Goal: Task Accomplishment & Management: Use online tool/utility

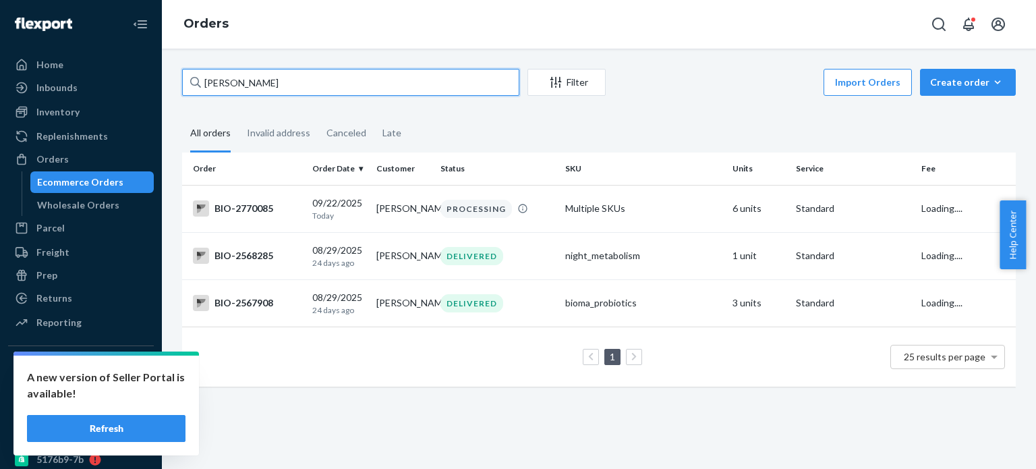
click at [213, 75] on input "[PERSON_NAME]" at bounding box center [350, 82] width 337 height 27
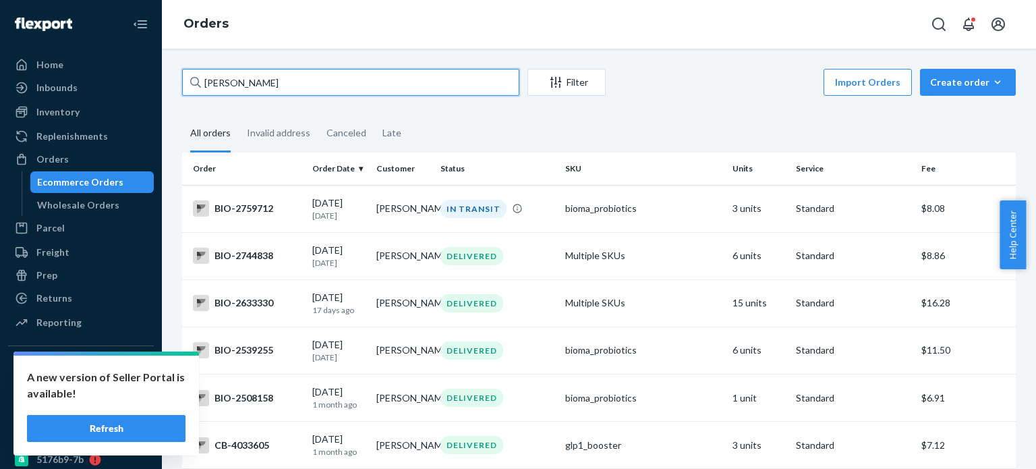
click at [294, 80] on input "[PERSON_NAME]" at bounding box center [350, 82] width 337 height 27
paste input "2633418"
click at [219, 89] on input "2633418" at bounding box center [350, 82] width 337 height 27
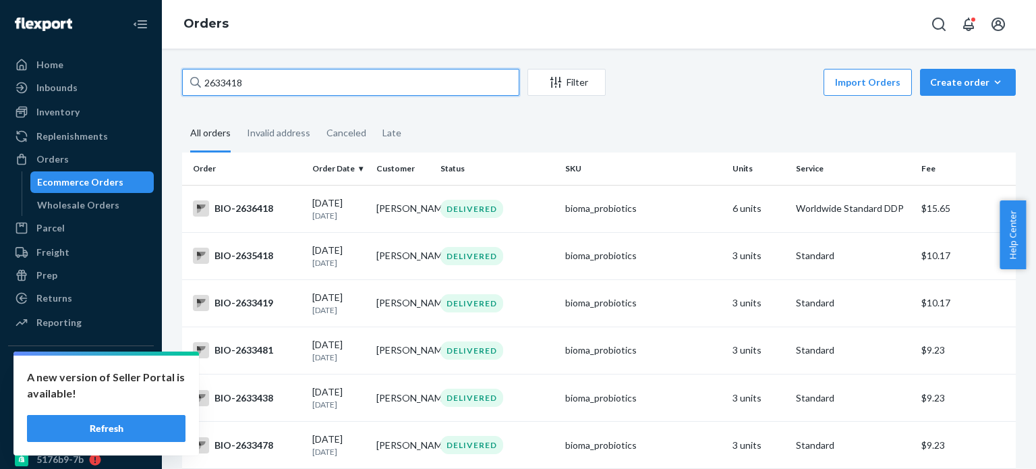
click at [219, 89] on input "2633418" at bounding box center [350, 82] width 337 height 27
paste input "387"
click at [224, 80] on input "2633387" at bounding box center [350, 82] width 337 height 27
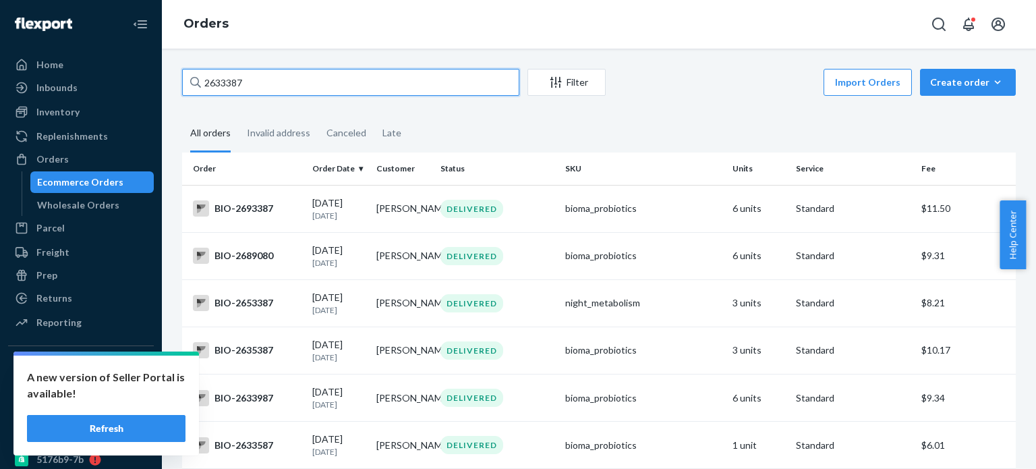
paste input "30"
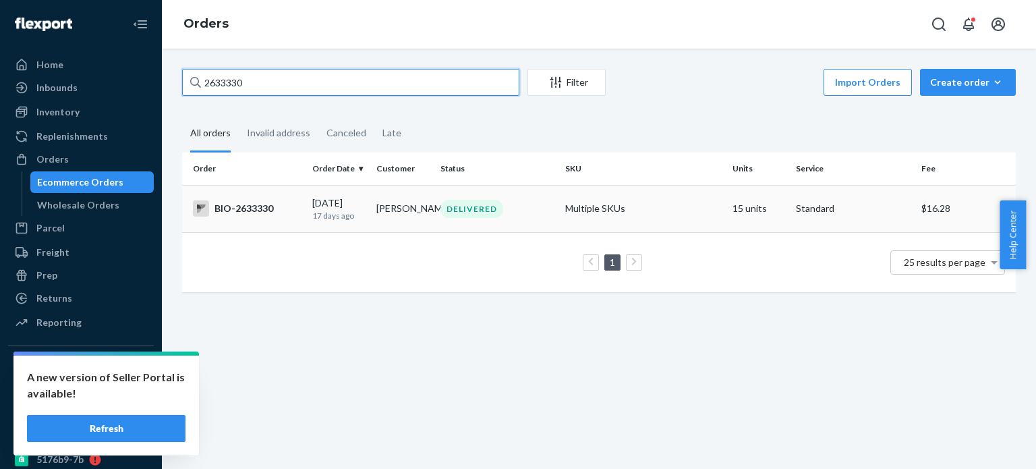
type input "2633330"
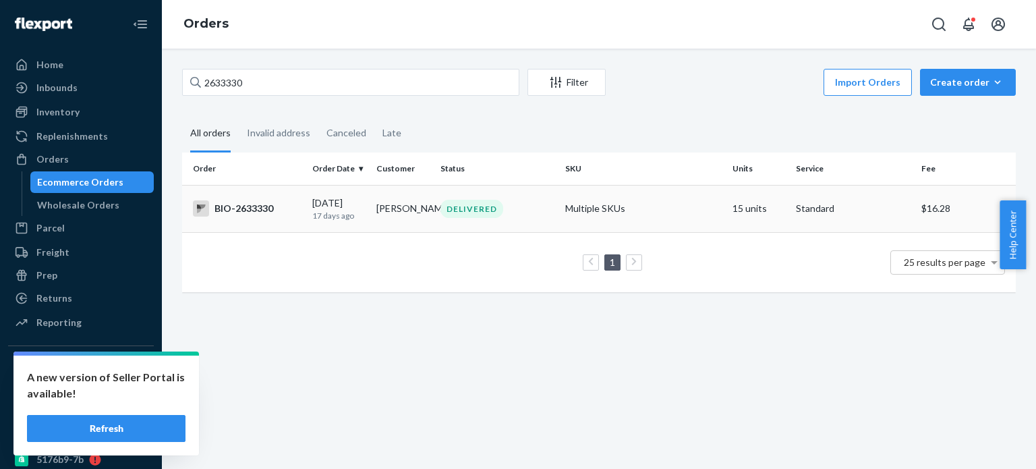
click at [253, 210] on div "BIO-2633330" at bounding box center [247, 208] width 109 height 16
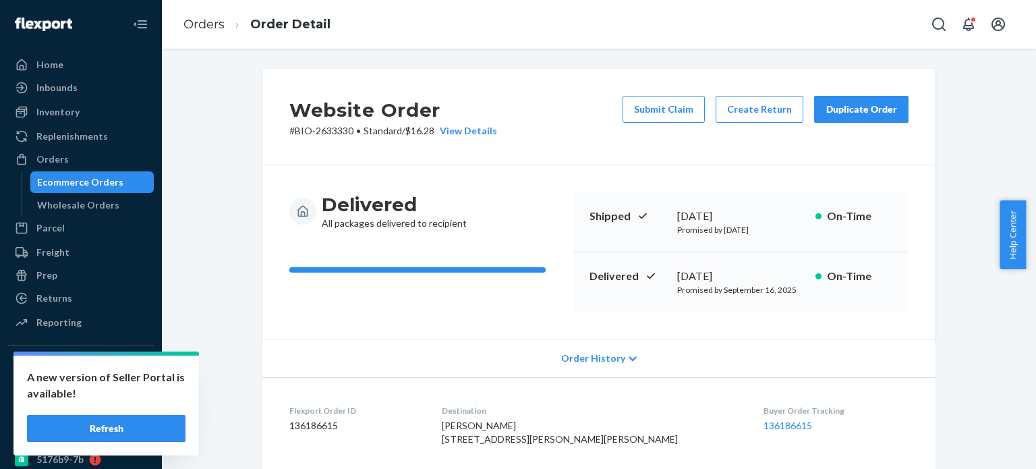
click at [757, 115] on button "Create Return" at bounding box center [759, 109] width 88 height 27
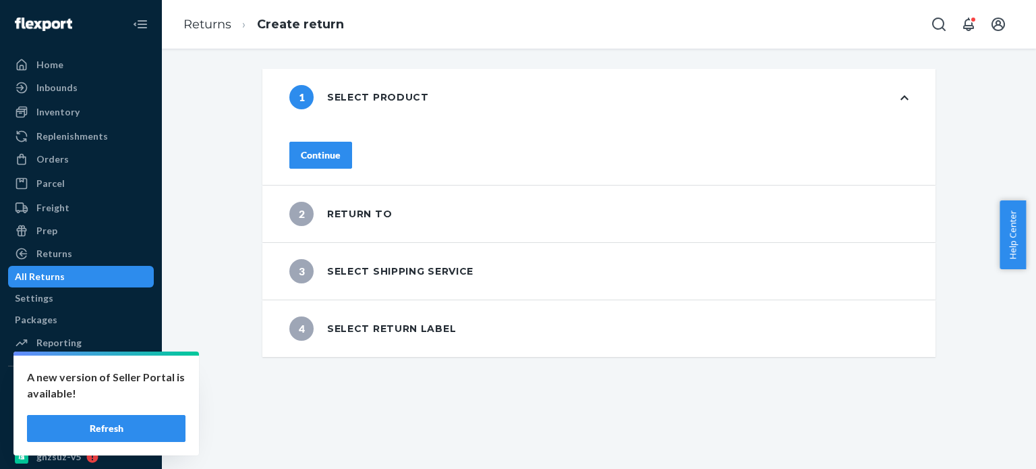
click at [340, 150] on div "Continue" at bounding box center [321, 154] width 40 height 13
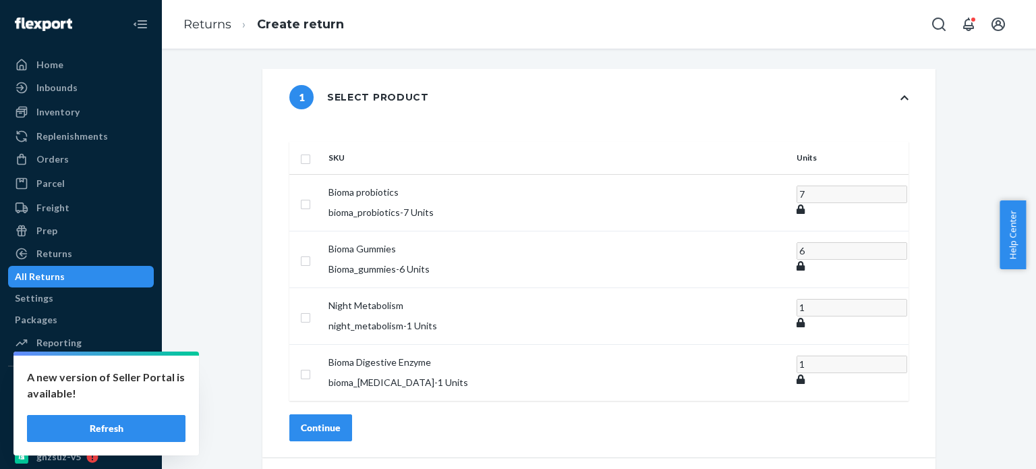
click at [323, 149] on th at bounding box center [306, 158] width 34 height 32
click at [311, 150] on input "checkbox" at bounding box center [305, 157] width 11 height 14
checkbox input "true"
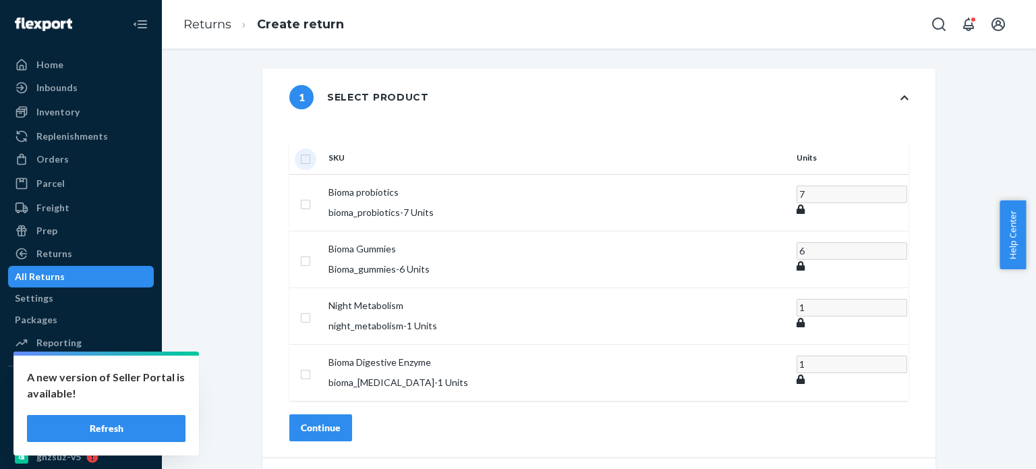
checkbox input "true"
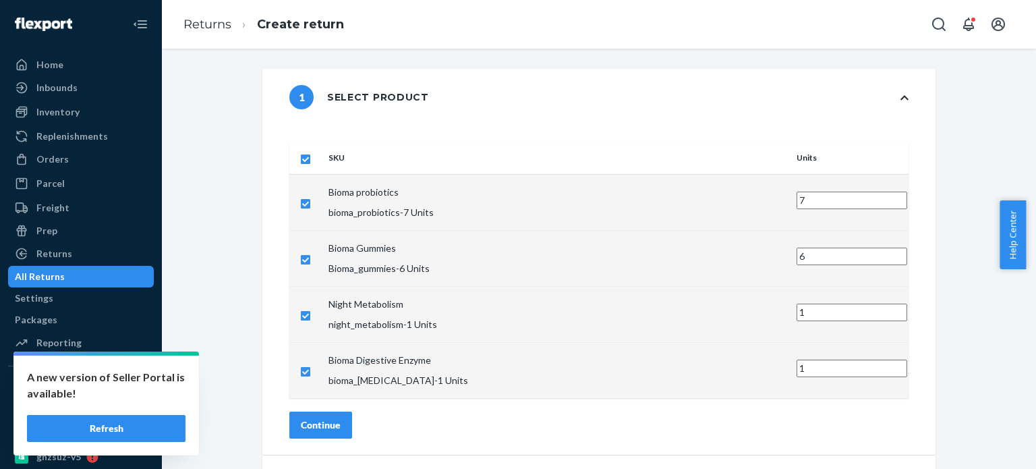
drag, startPoint x: 699, startPoint y: 185, endPoint x: 661, endPoint y: 183, distance: 38.5
click at [661, 183] on tr "Bioma probiotics bioma_probiotics - 7 Units 7" at bounding box center [598, 202] width 619 height 56
type input "1"
click at [311, 251] on input "checkbox" at bounding box center [305, 258] width 11 height 14
checkbox input "false"
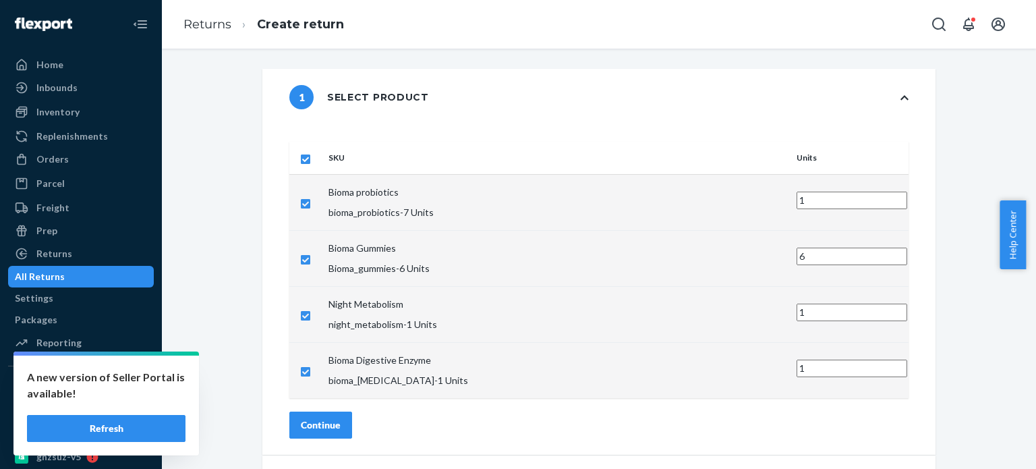
checkbox input "false"
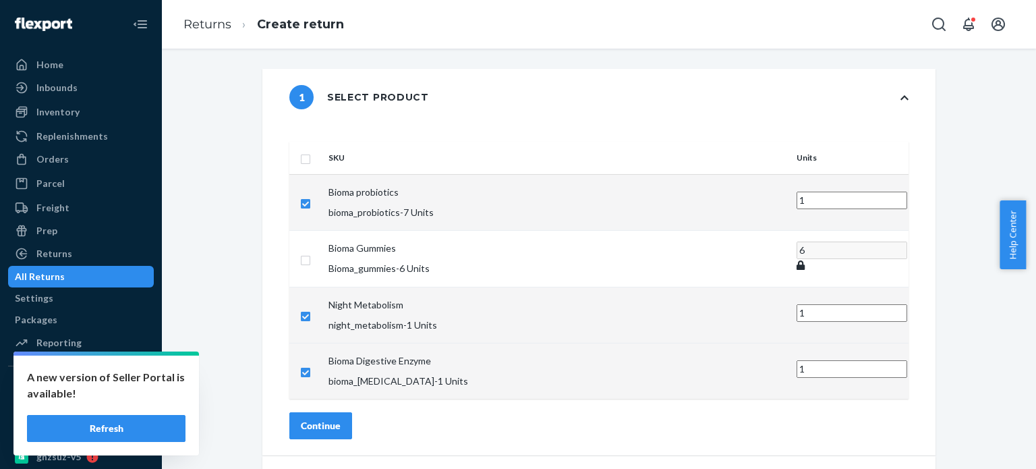
click at [340, 419] on div "Continue" at bounding box center [321, 425] width 40 height 13
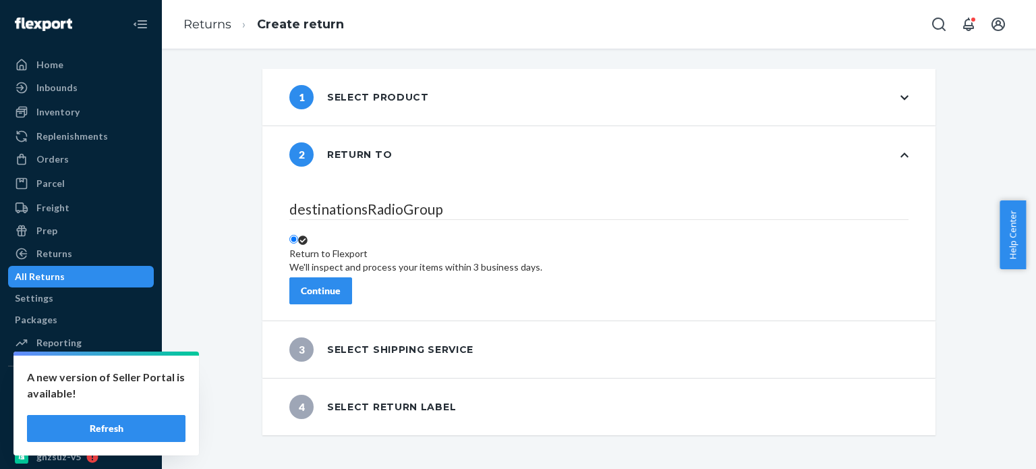
click at [340, 288] on div "Continue" at bounding box center [321, 290] width 40 height 13
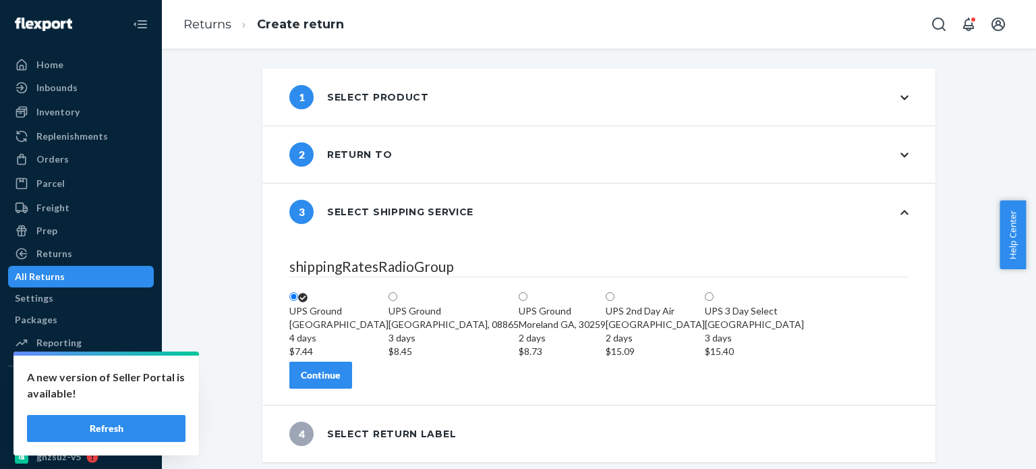
scroll to position [70, 0]
click at [340, 378] on div "Continue" at bounding box center [321, 374] width 40 height 13
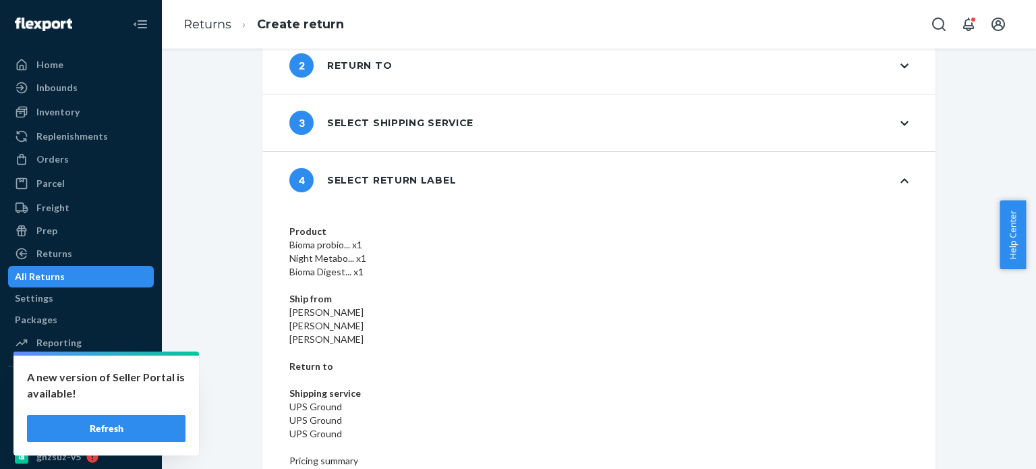
scroll to position [108, 0]
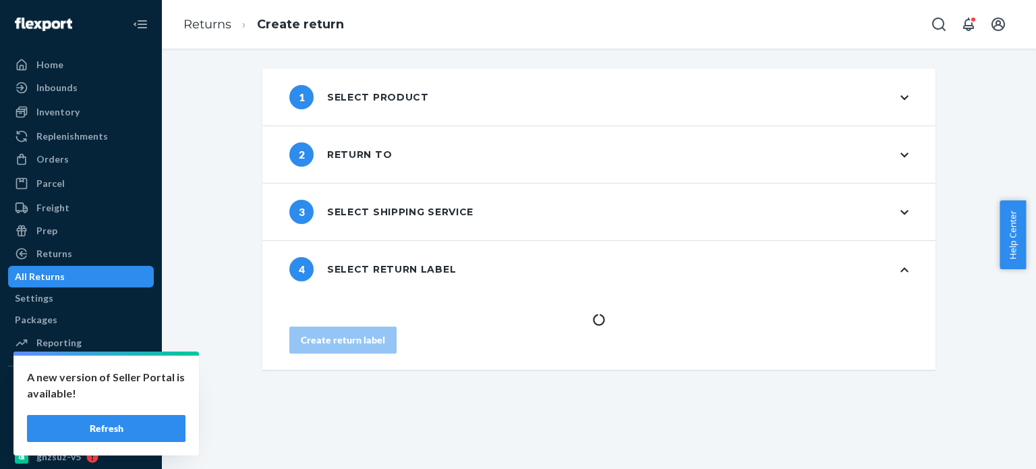
scroll to position [0, 0]
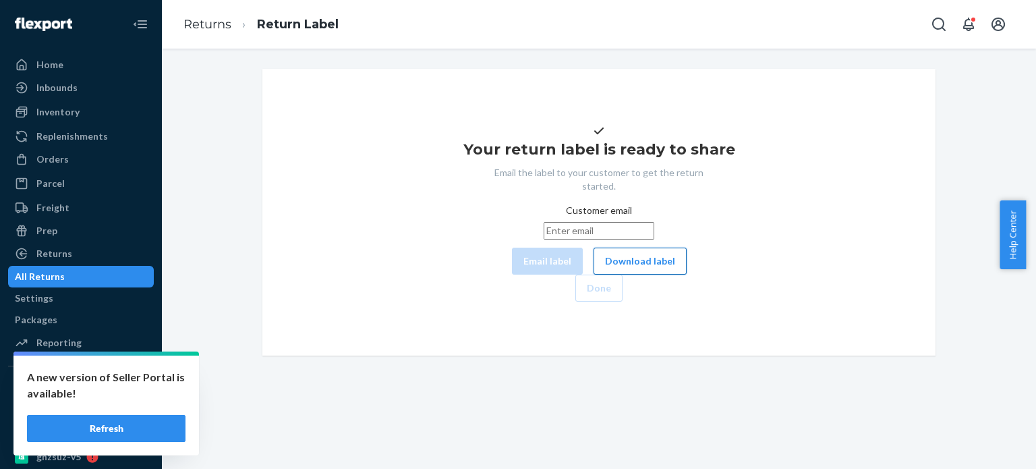
click at [593, 274] on button "Download label" at bounding box center [639, 260] width 93 height 27
